Goal: Navigation & Orientation: Find specific page/section

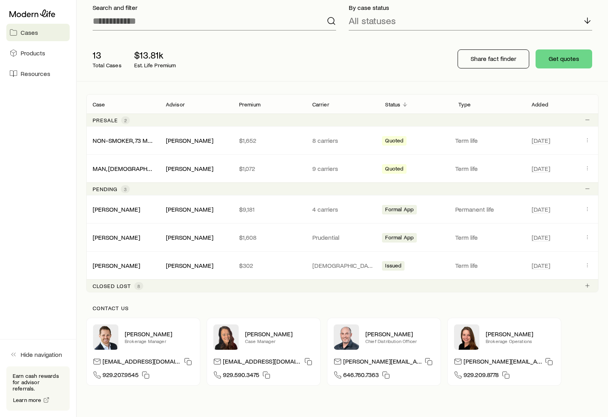
scroll to position [32, 0]
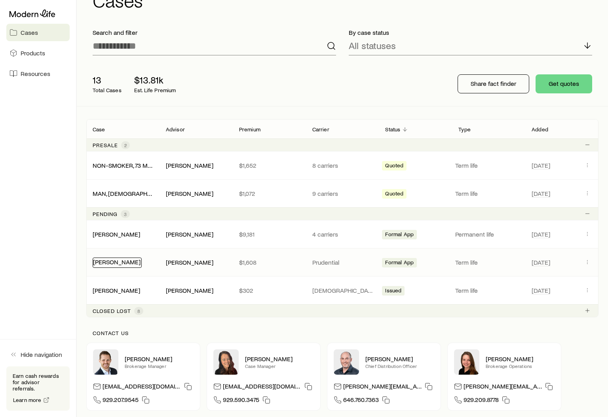
click at [122, 264] on link "[PERSON_NAME]" at bounding box center [117, 262] width 48 height 8
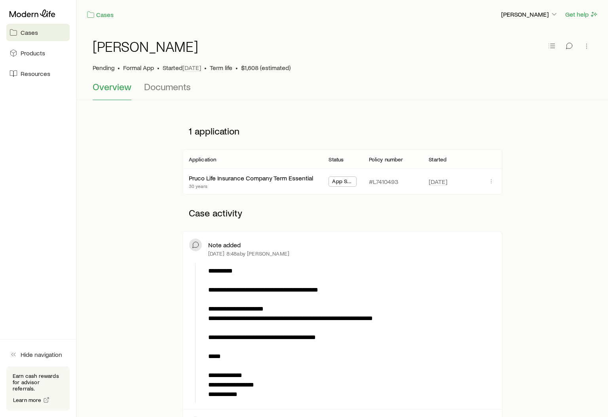
click at [29, 31] on span "Cases" at bounding box center [29, 33] width 17 height 8
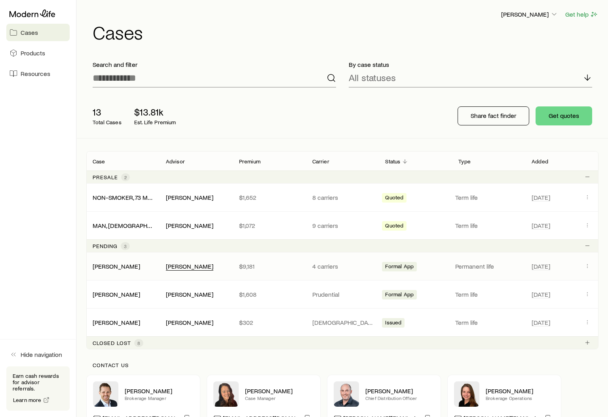
click at [191, 269] on div "[PERSON_NAME]" at bounding box center [190, 267] width 48 height 8
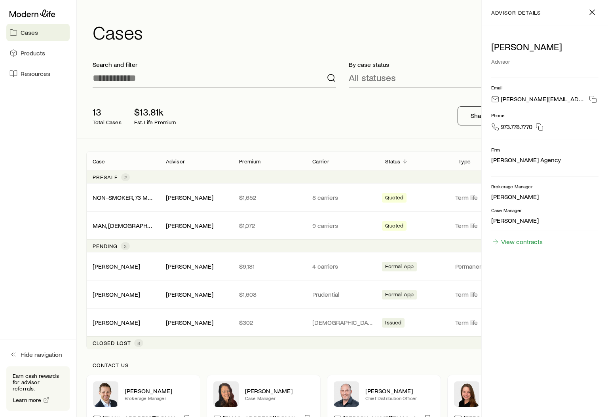
click at [47, 285] on aside "Cases Products Resources Hide navigation Earn cash rewards for advisor referral…" at bounding box center [38, 208] width 77 height 417
click at [593, 12] on line "button" at bounding box center [592, 12] width 5 height 5
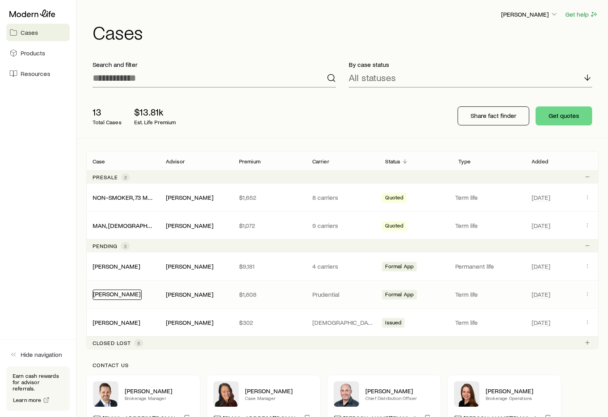
click at [109, 295] on link "[PERSON_NAME]" at bounding box center [117, 294] width 48 height 8
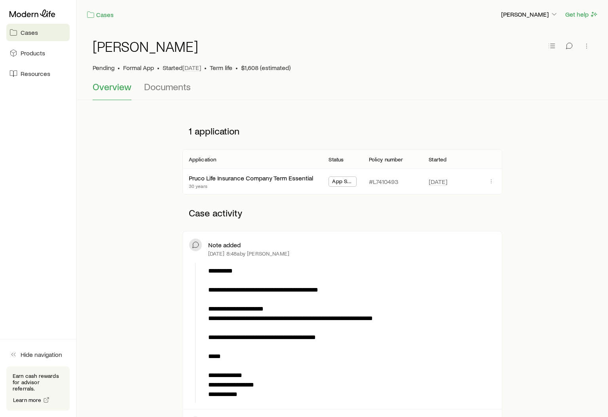
click at [29, 30] on span "Cases" at bounding box center [29, 33] width 17 height 8
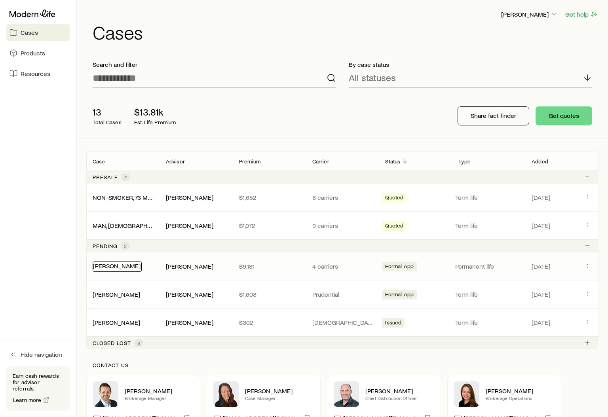
click at [121, 269] on link "[PERSON_NAME]" at bounding box center [117, 266] width 48 height 8
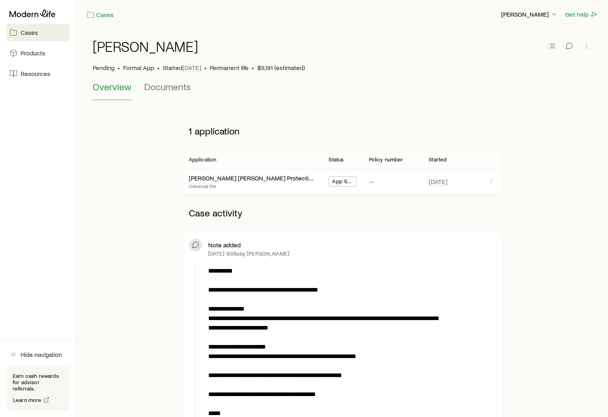
click at [34, 32] on span "Cases" at bounding box center [29, 33] width 17 height 8
